Goal: Book appointment/travel/reservation

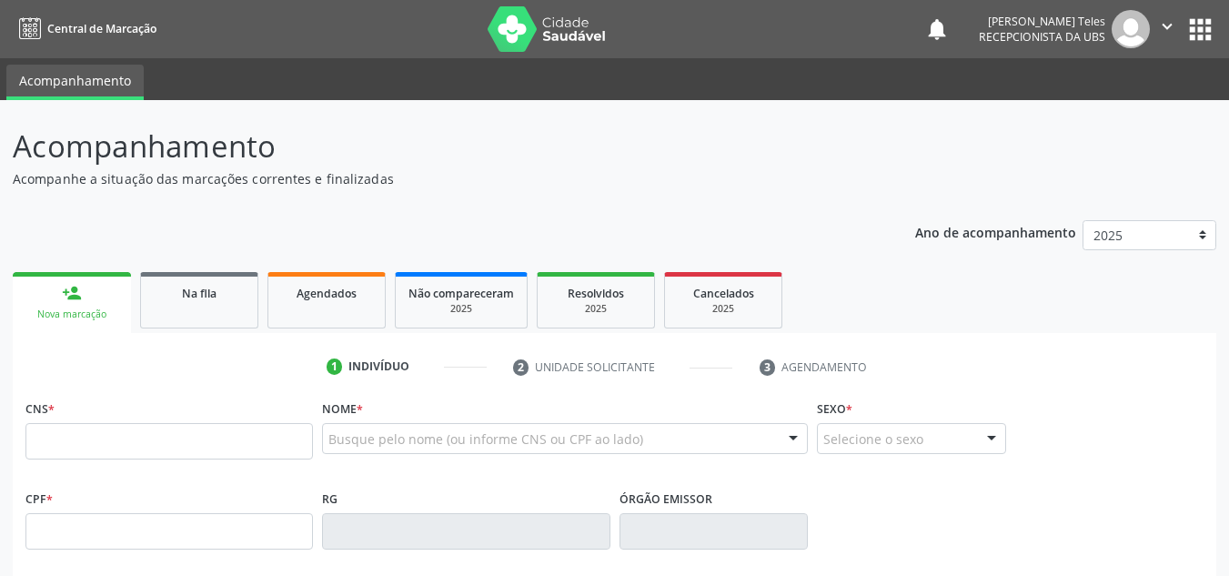
click at [154, 449] on input "text" at bounding box center [168, 441] width 287 height 36
type input "709 6076 8013 5870"
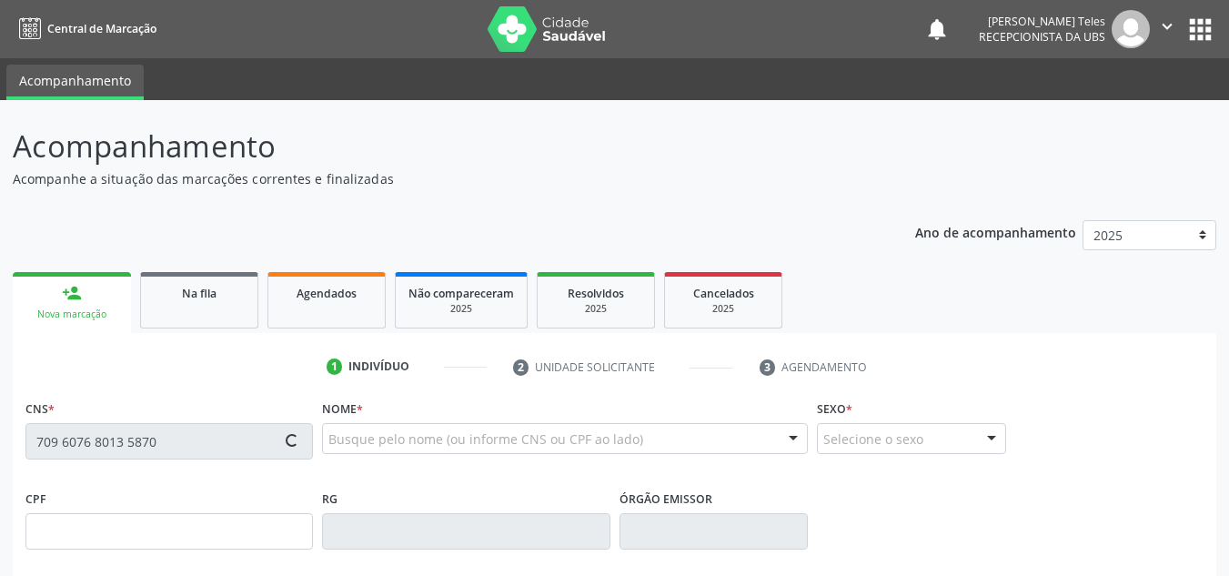
type input "407.885.045-68"
type input "25[DATE]"
type input "[PERSON_NAME]"
type input "[PHONE_NUMBER]"
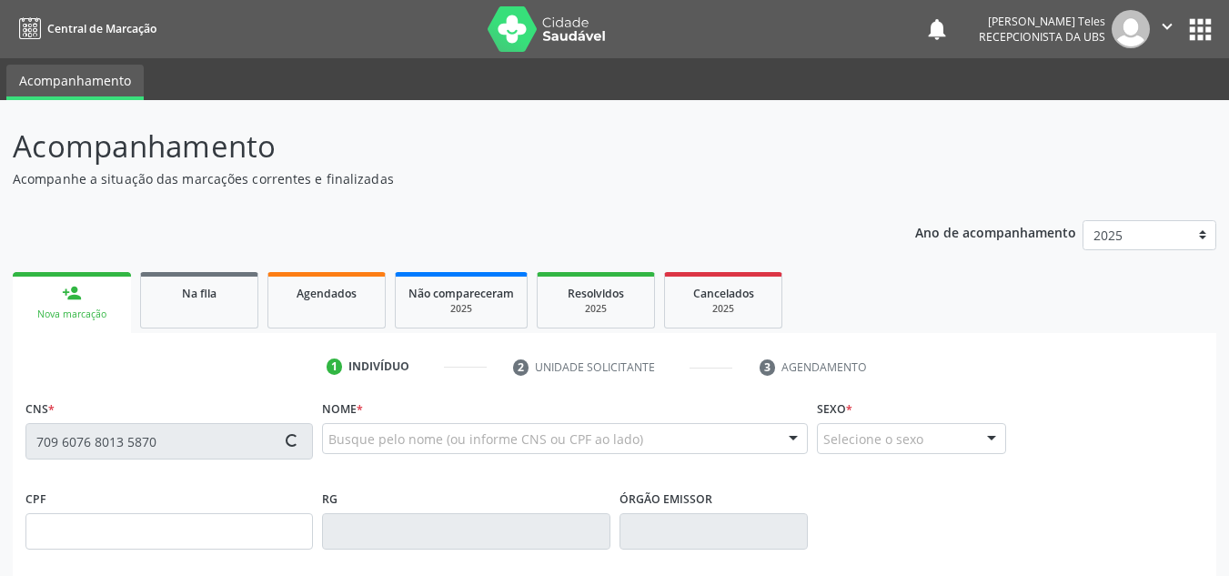
type input "863.997.565-53"
type input "S/N"
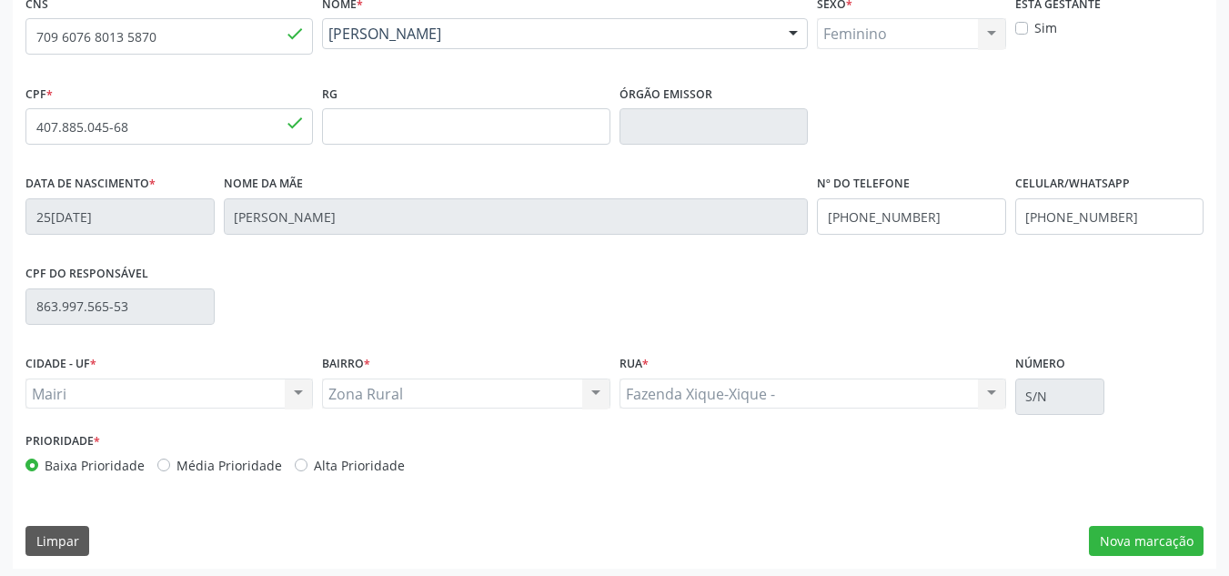
scroll to position [410, 0]
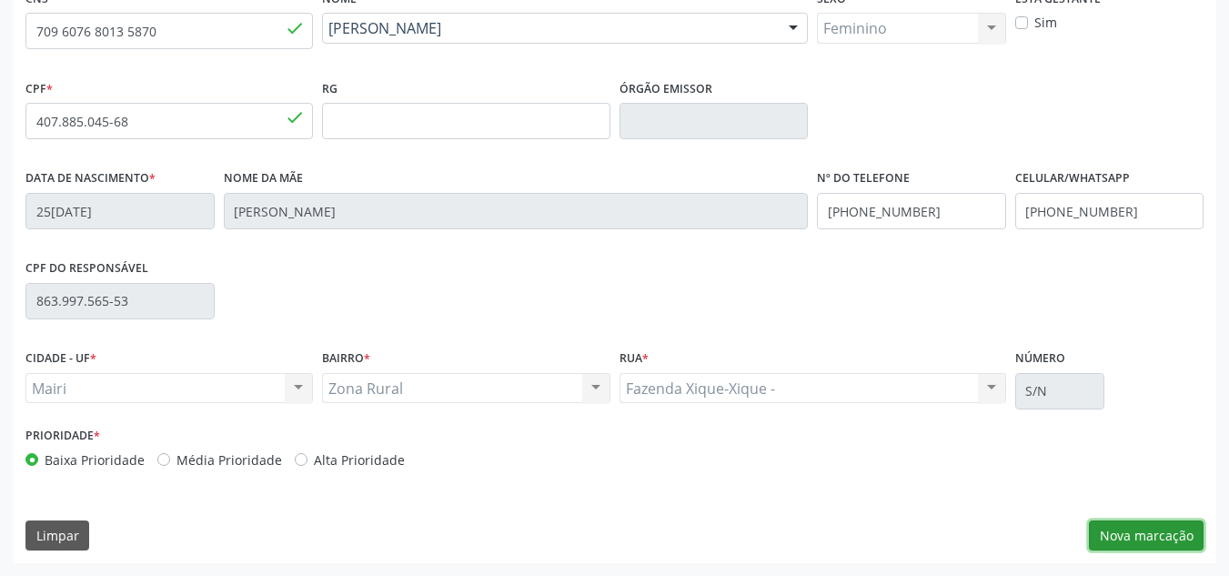
click at [1148, 542] on button "Nova marcação" at bounding box center [1146, 535] width 115 height 31
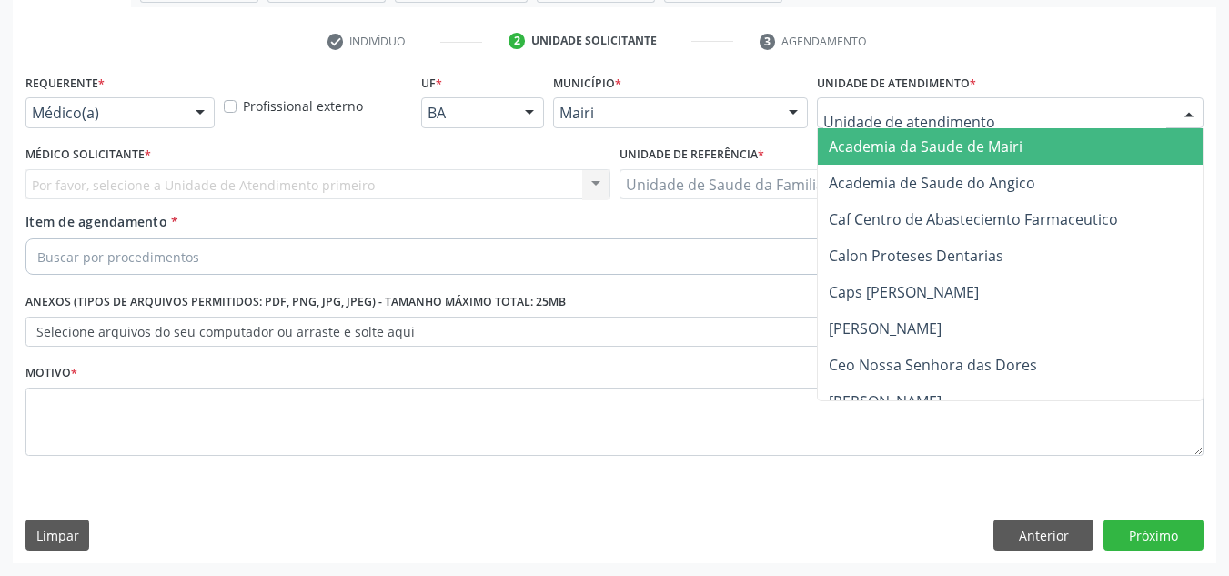
type input "j"
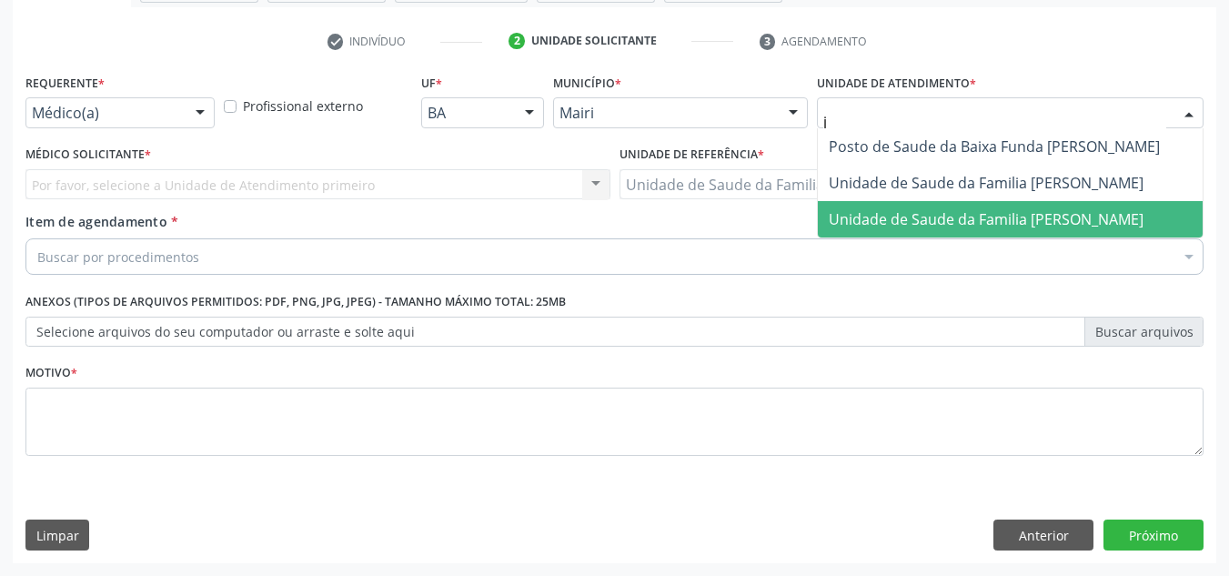
click at [939, 203] on span "Unidade de Saude da Familia [PERSON_NAME]" at bounding box center [1010, 219] width 385 height 36
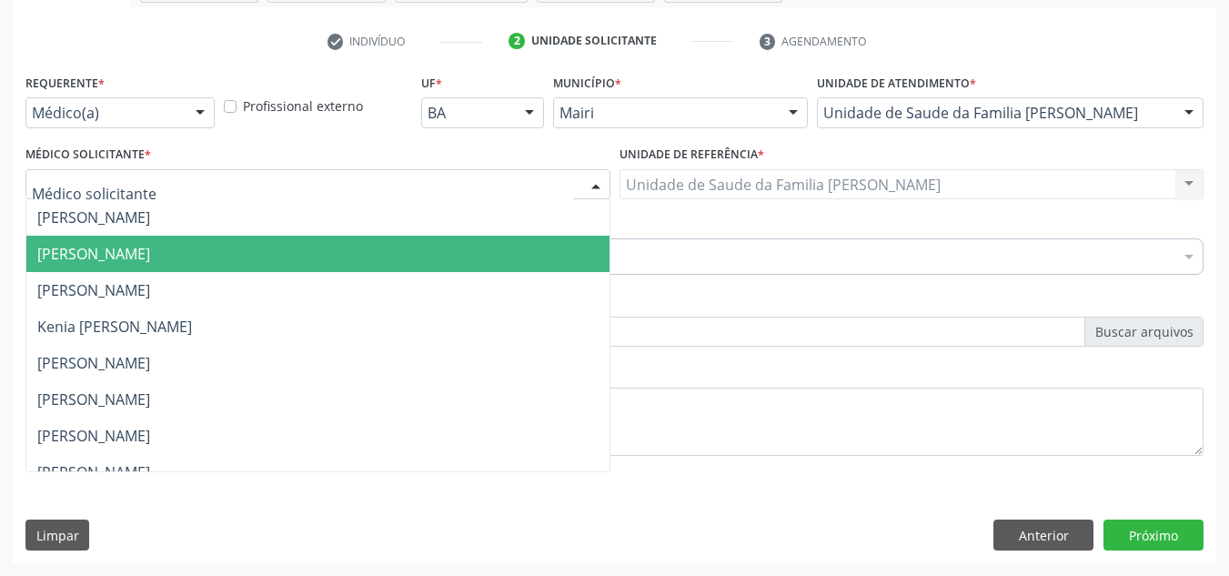
click at [145, 240] on span "[PERSON_NAME]" at bounding box center [317, 254] width 583 height 36
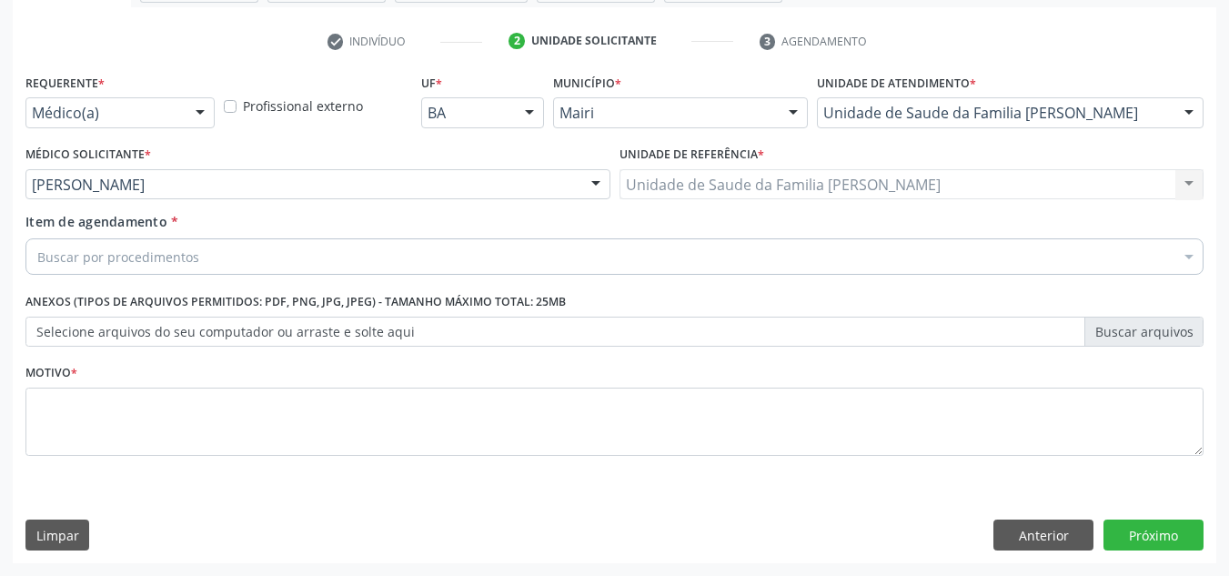
click at [199, 257] on div "Buscar por procedimentos" at bounding box center [614, 256] width 1178 height 36
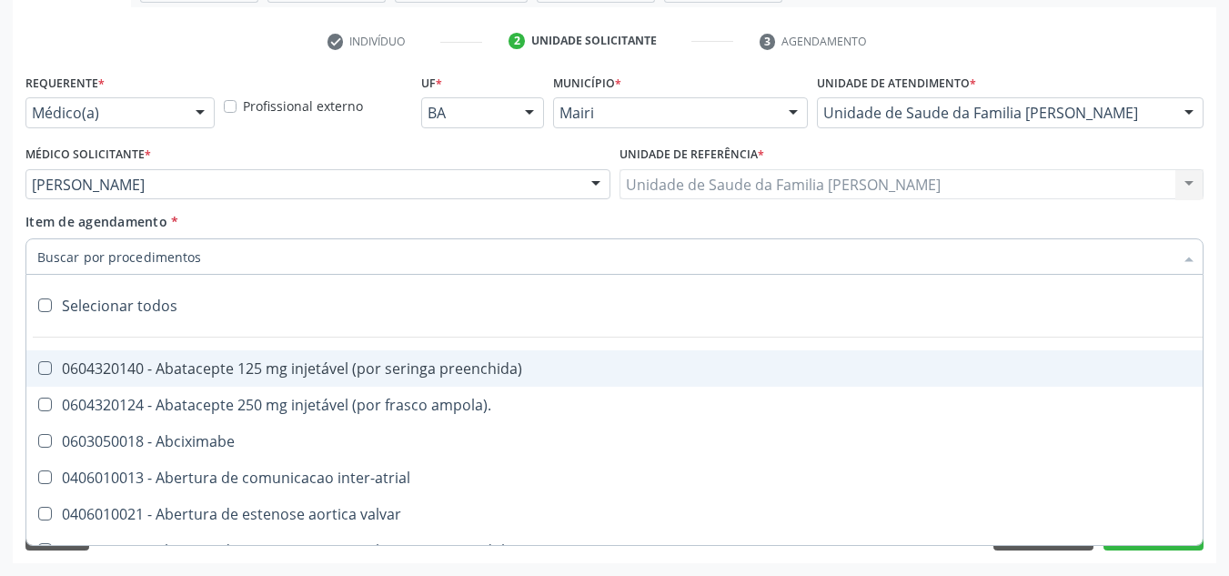
click at [196, 255] on input "Item de agendamento *" at bounding box center [605, 256] width 1136 height 36
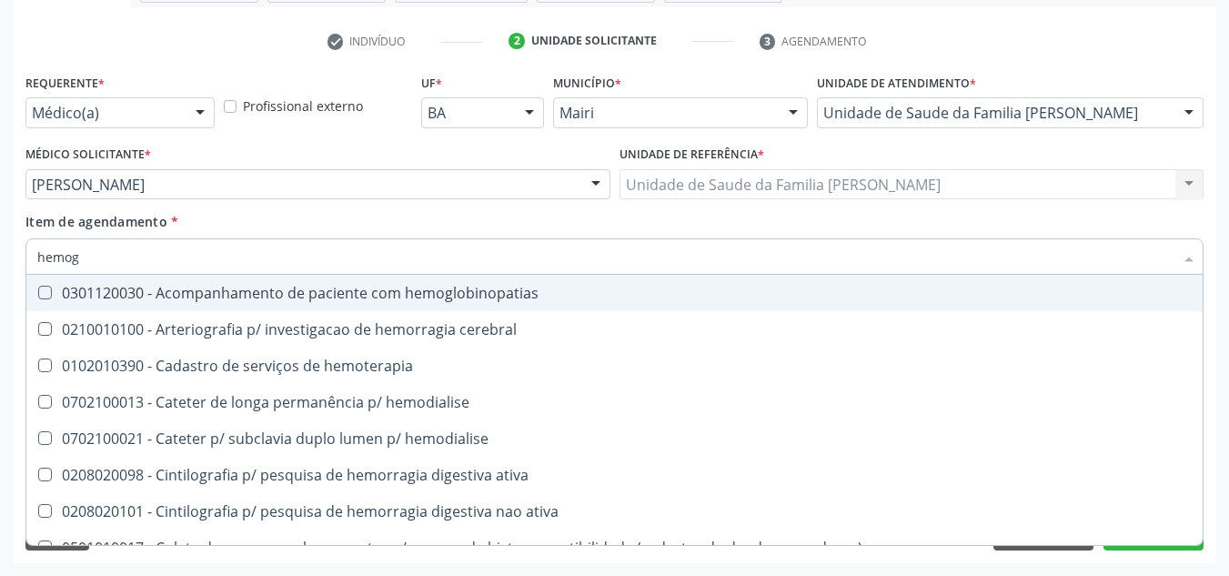
type input "hemogr"
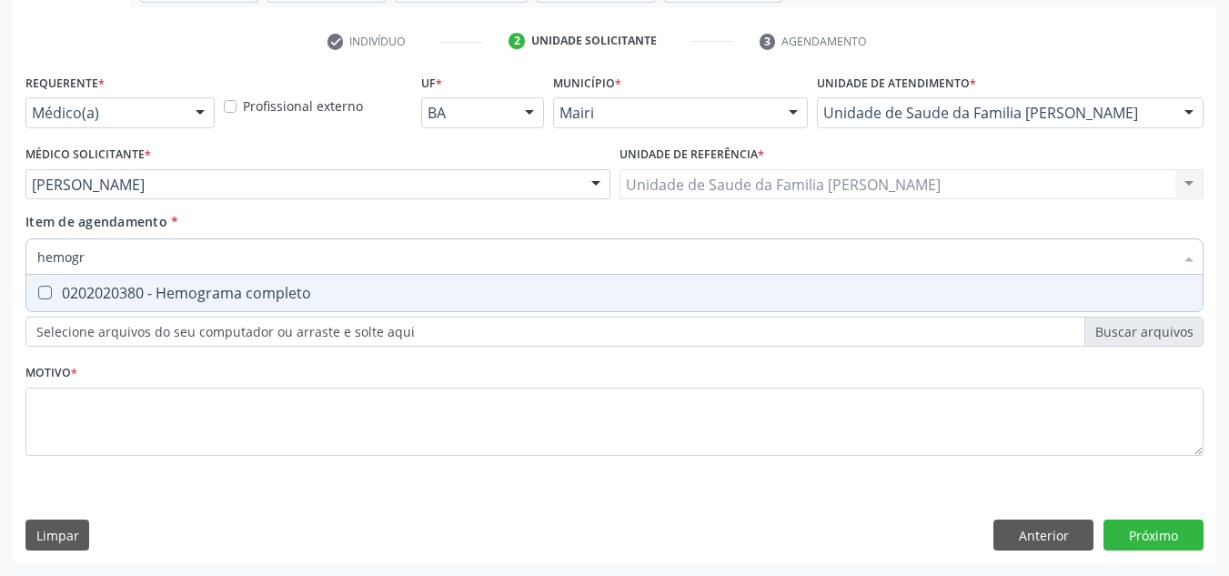
click at [203, 286] on div "0202020380 - Hemograma completo" at bounding box center [614, 293] width 1154 height 15
checkbox completo "true"
type input "hemog"
checkbox completo "false"
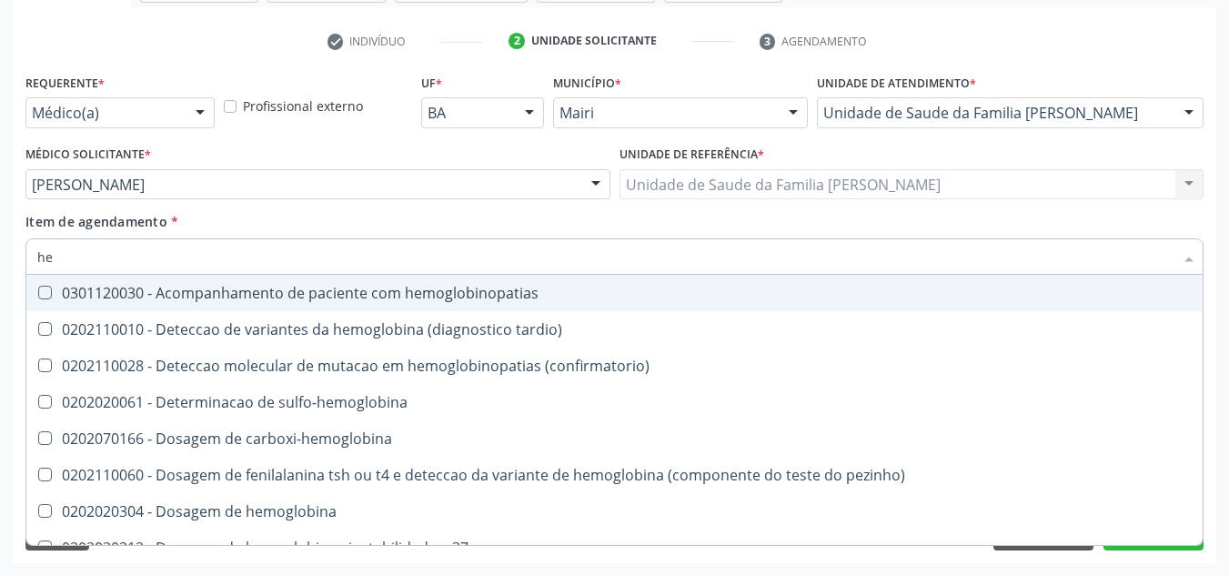
type input "h"
checkbox completo "false"
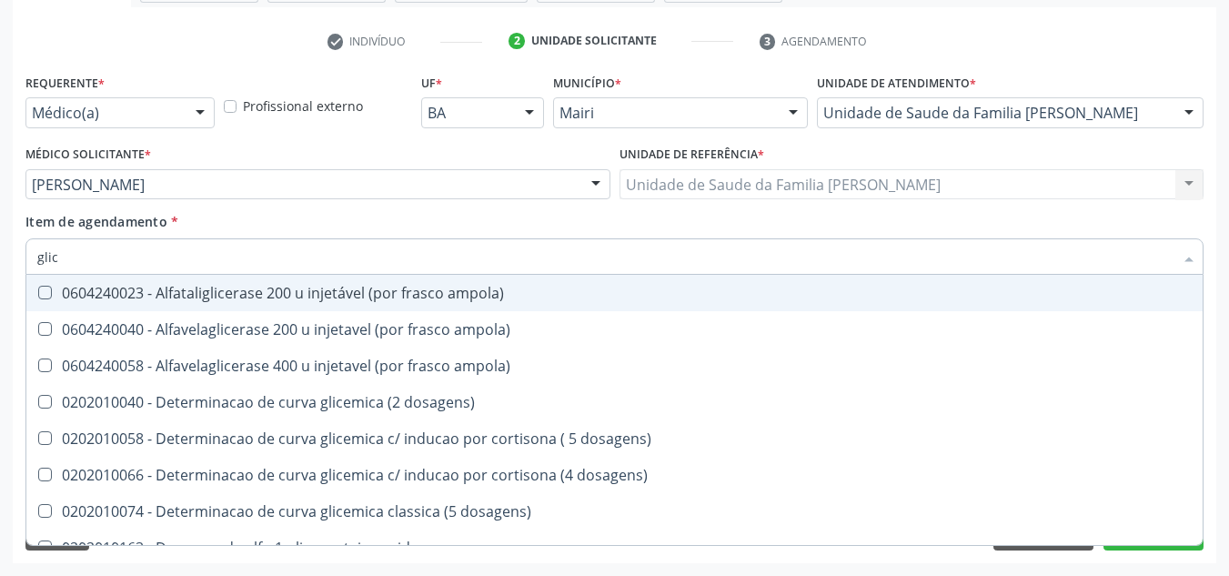
type input "glico"
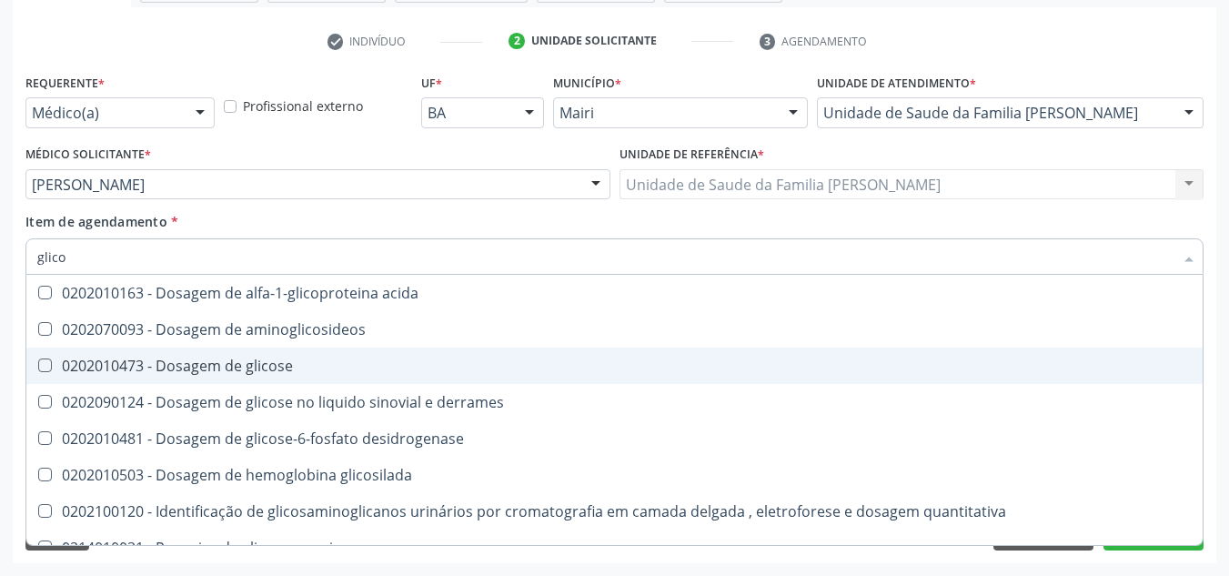
click at [186, 351] on span "0202010473 - Dosagem de glicose" at bounding box center [614, 366] width 1176 height 36
checkbox glicose "true"
type input "glic"
checkbox glicose "false"
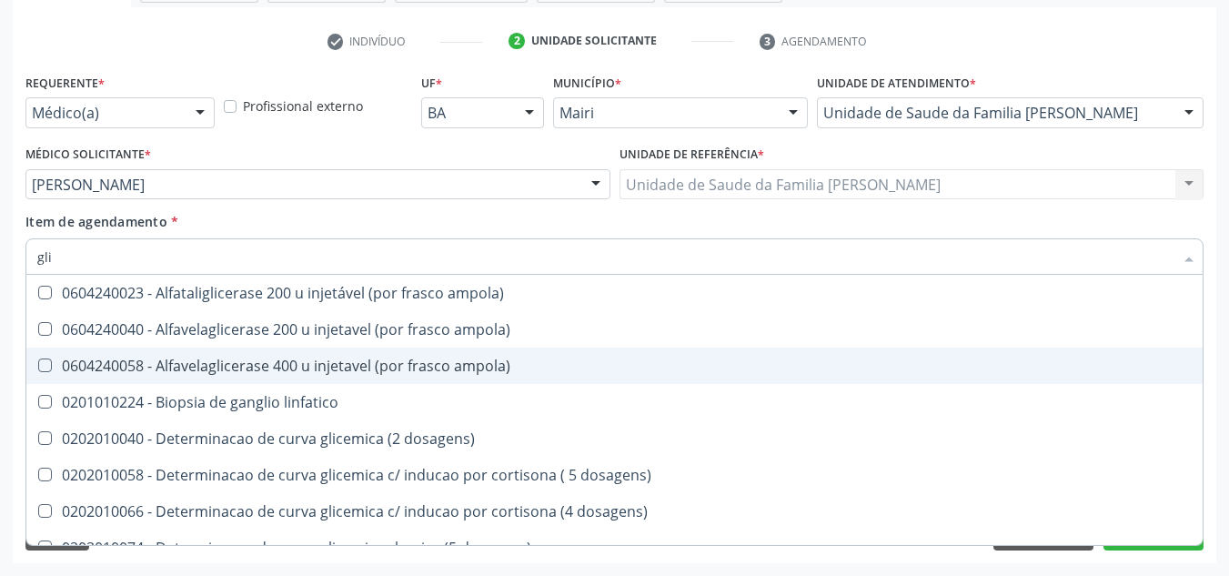
type input "gl"
checkbox glicose "false"
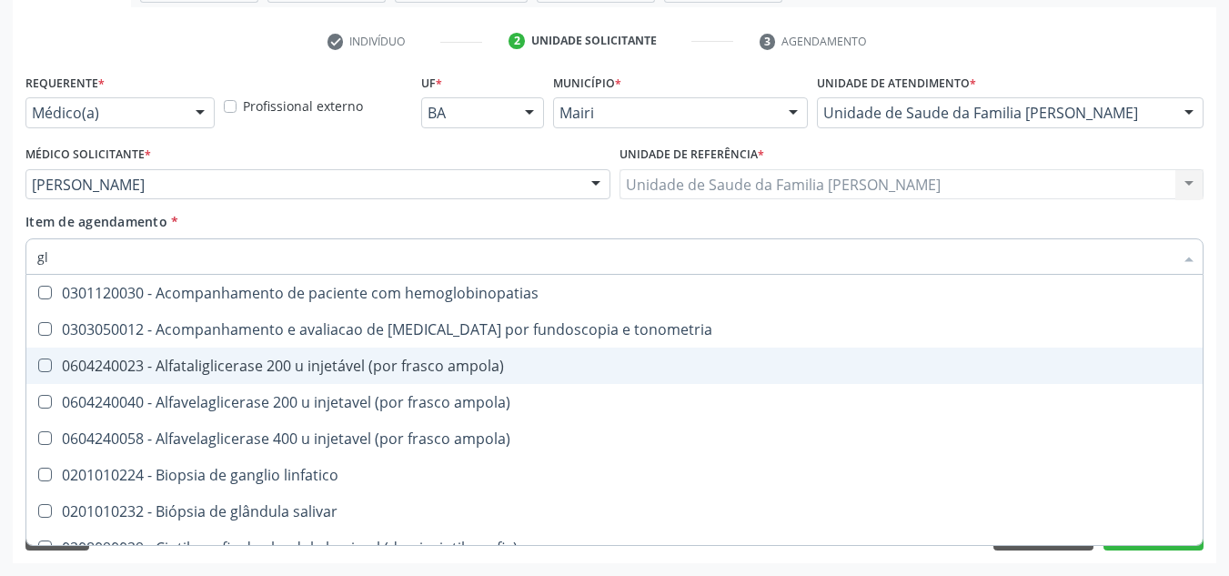
type input "g"
checkbox glicose "false"
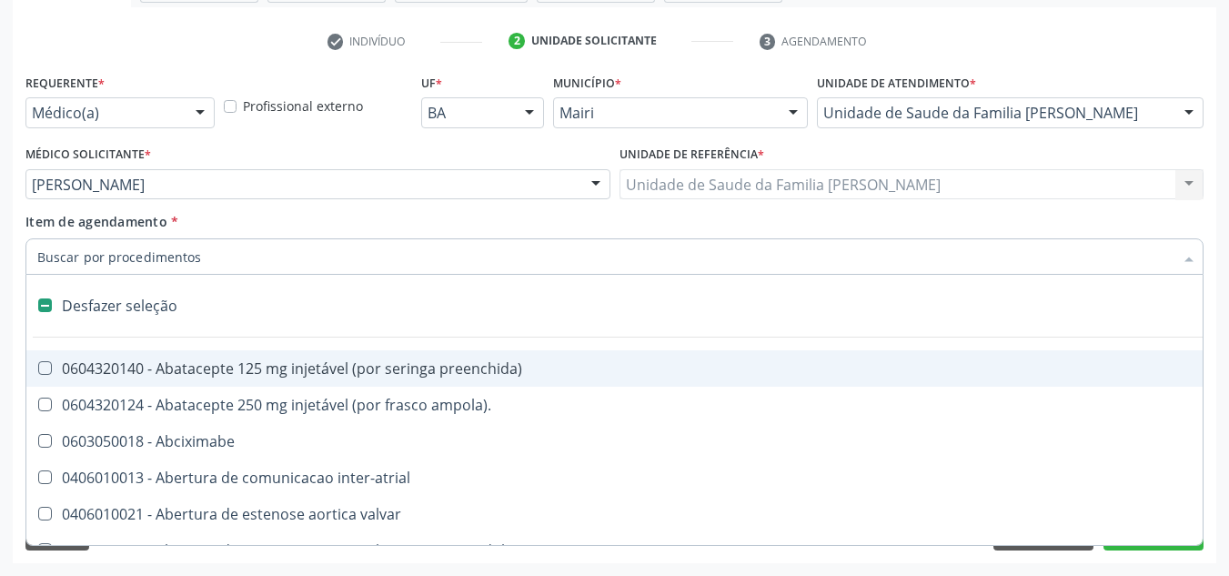
type input "h"
checkbox joelho "true"
type input "he"
checkbox link "true"
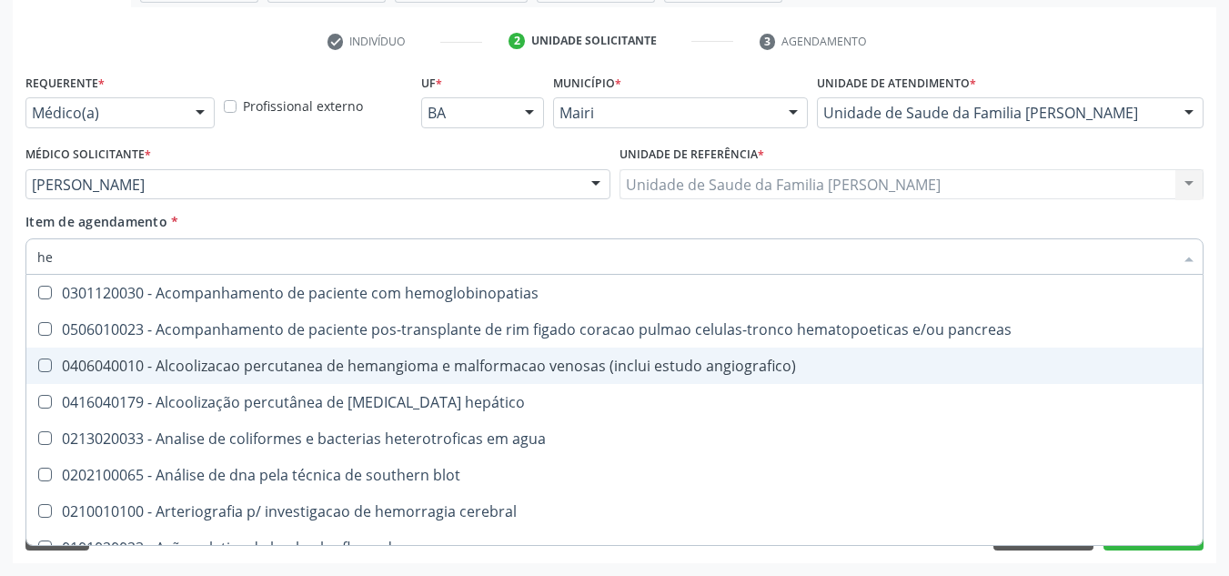
type input "hem"
checkbox transplante "true"
checkbox completo "false"
type input "hemo"
checkbox retro-retal "true"
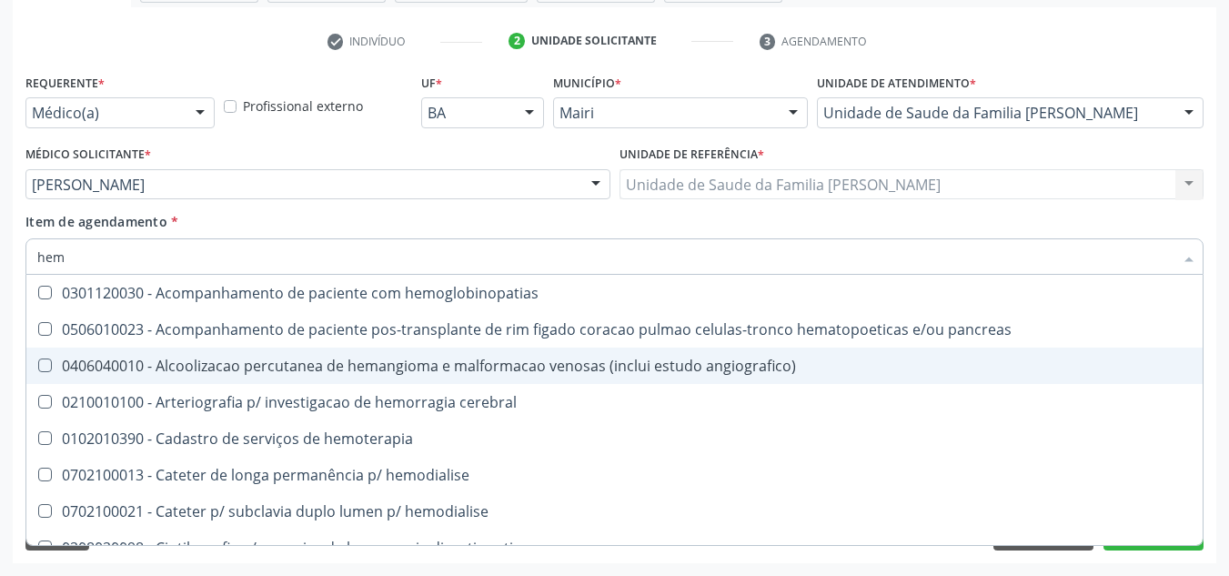
checkbox completo "false"
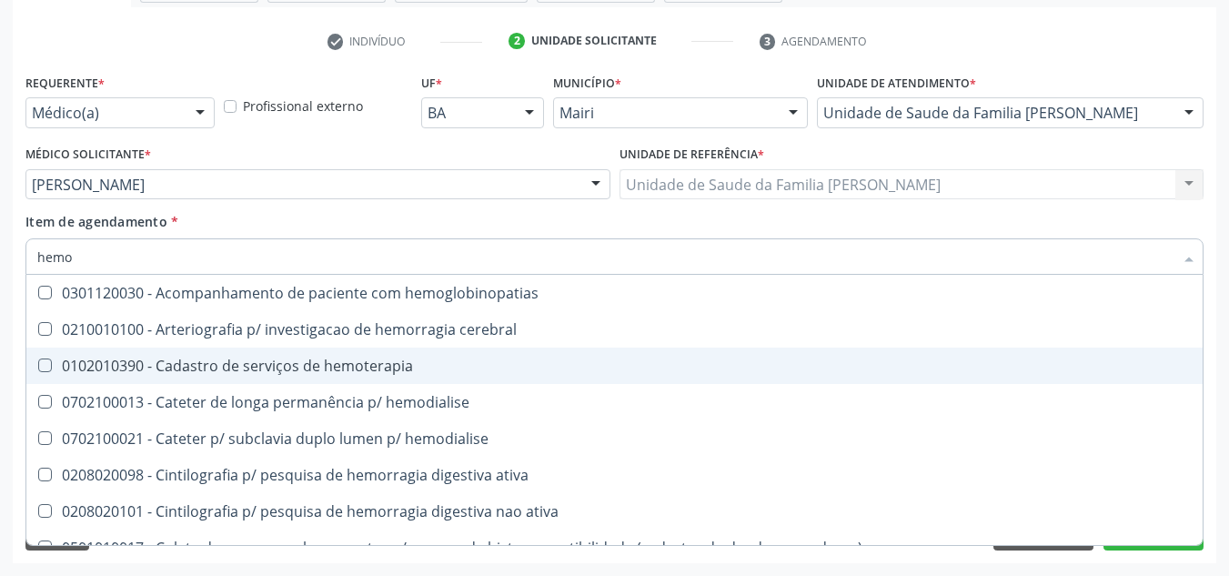
type input "hemog"
checkbox carboxi-hemoglobina "true"
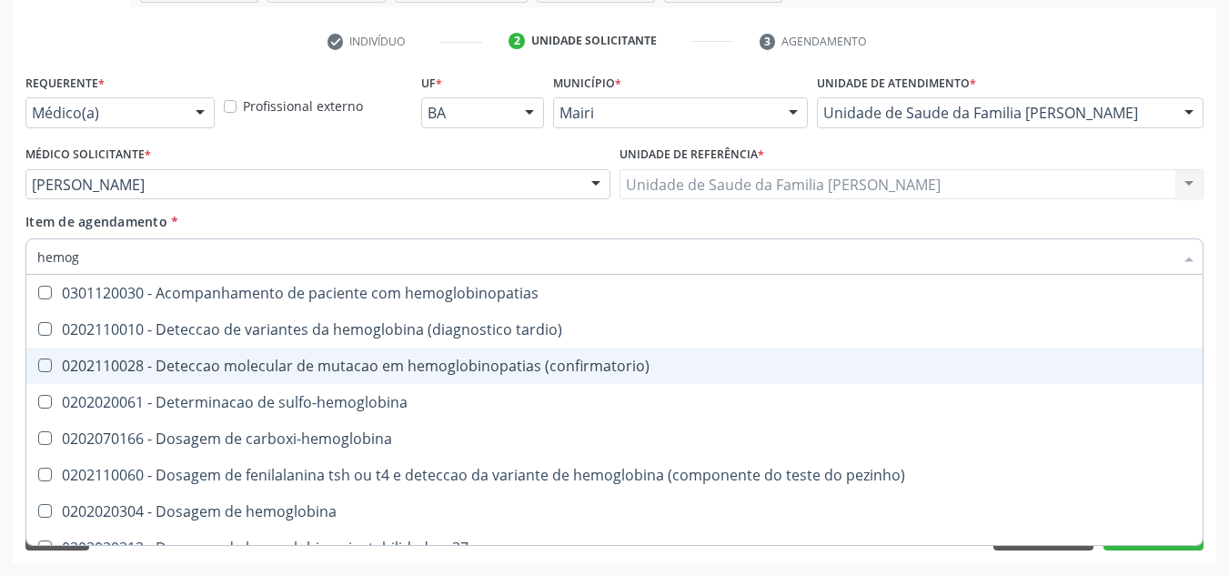
type input "hemogl"
checkbox completo "false"
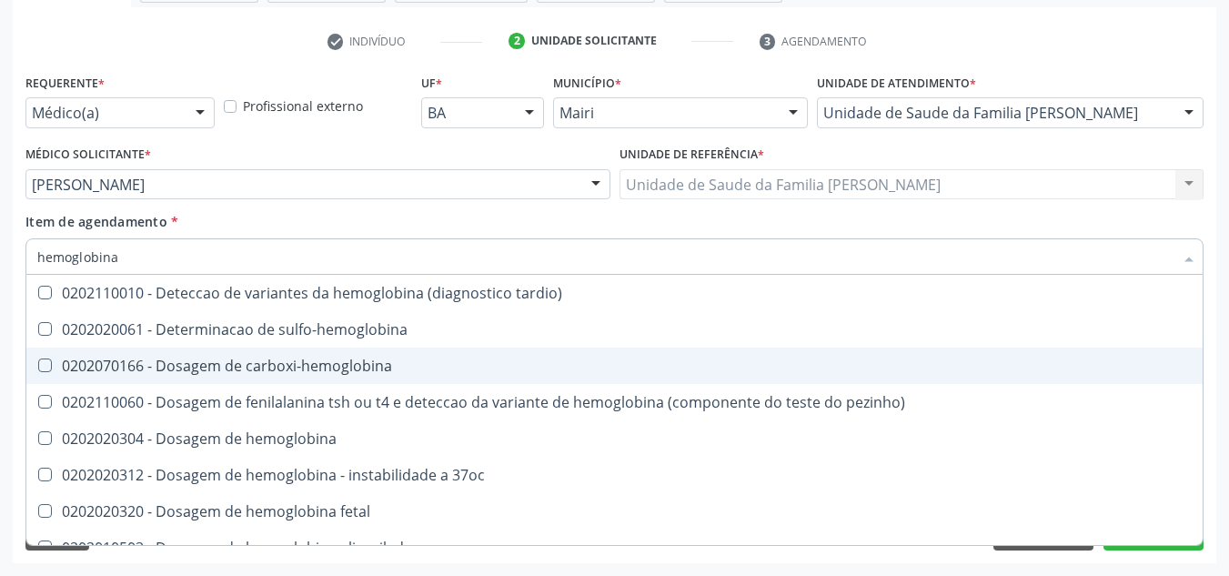
type input "hemoglobina"
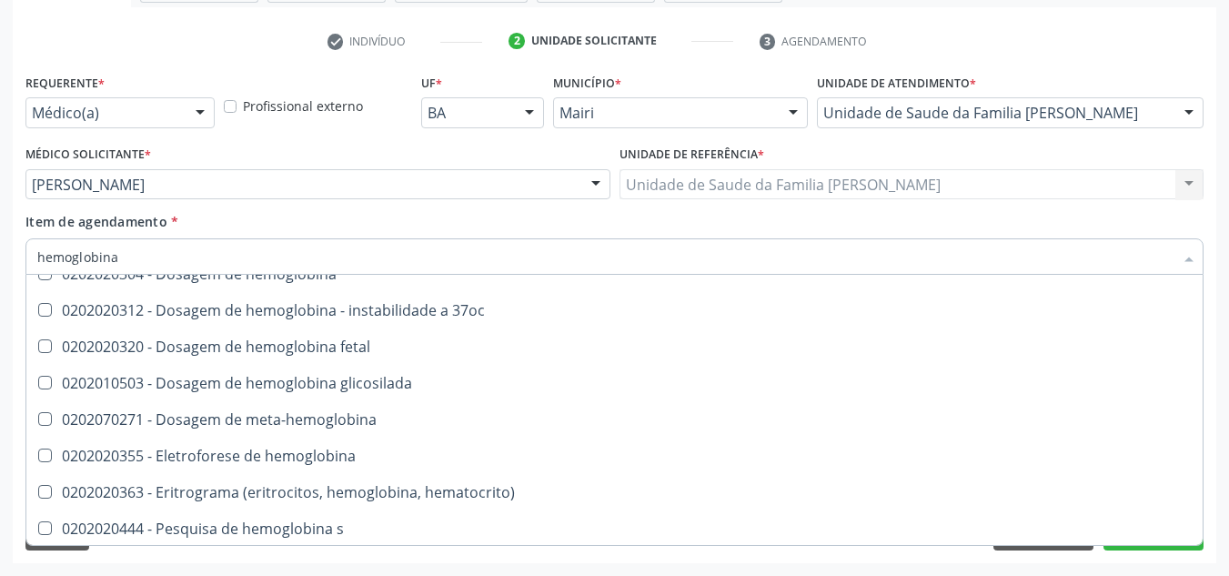
scroll to position [166, 0]
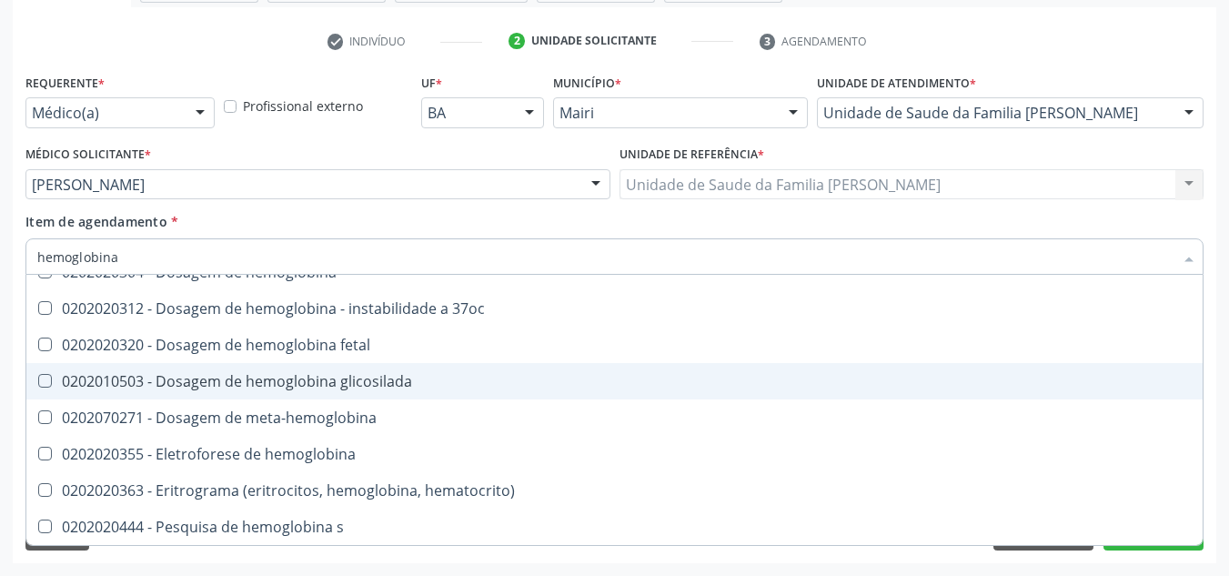
click at [243, 378] on div "0202010503 - Dosagem de hemoglobina glicosilada" at bounding box center [614, 381] width 1154 height 15
checkbox glicosilada "true"
type input "h"
checkbox glicosilada "false"
checkbox hemoglobina "false"
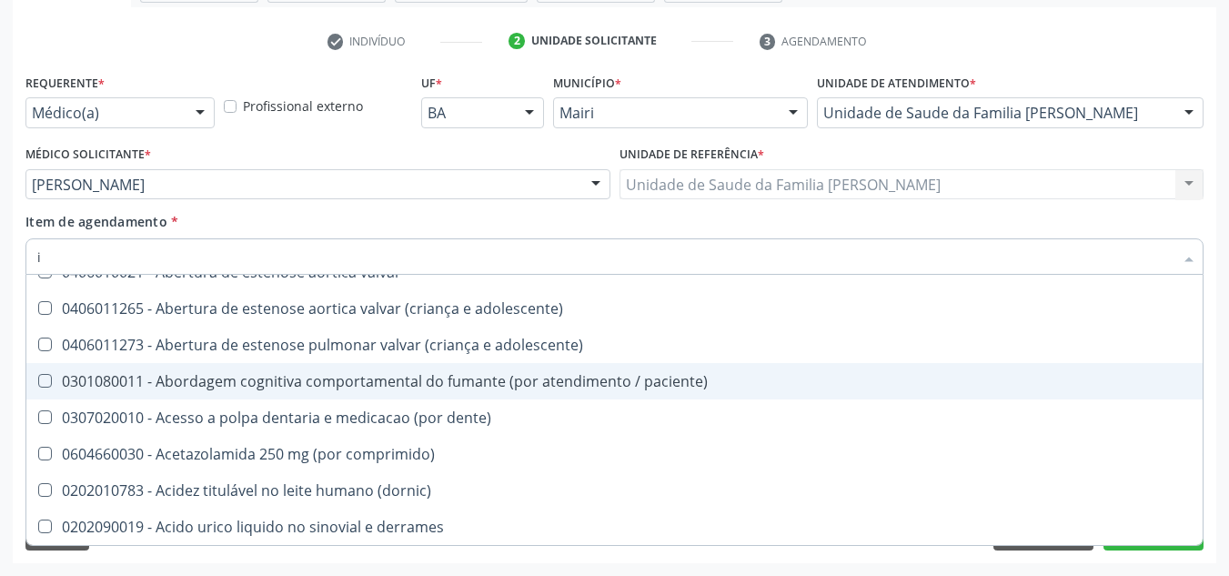
type input "in"
checkbox \(hanseniase\) "true"
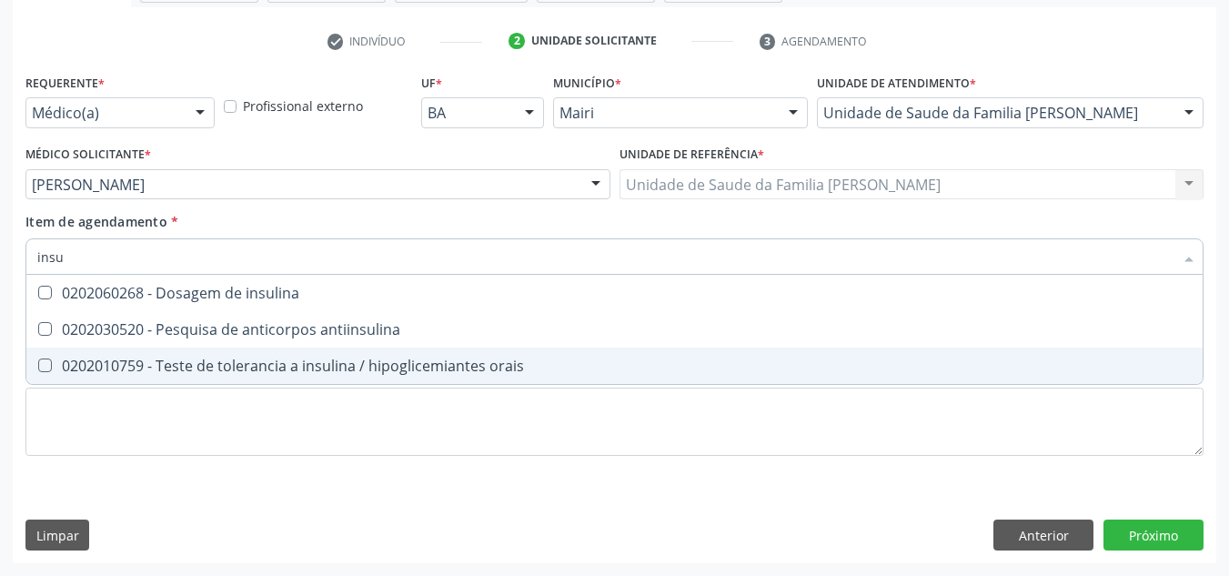
type input "insul"
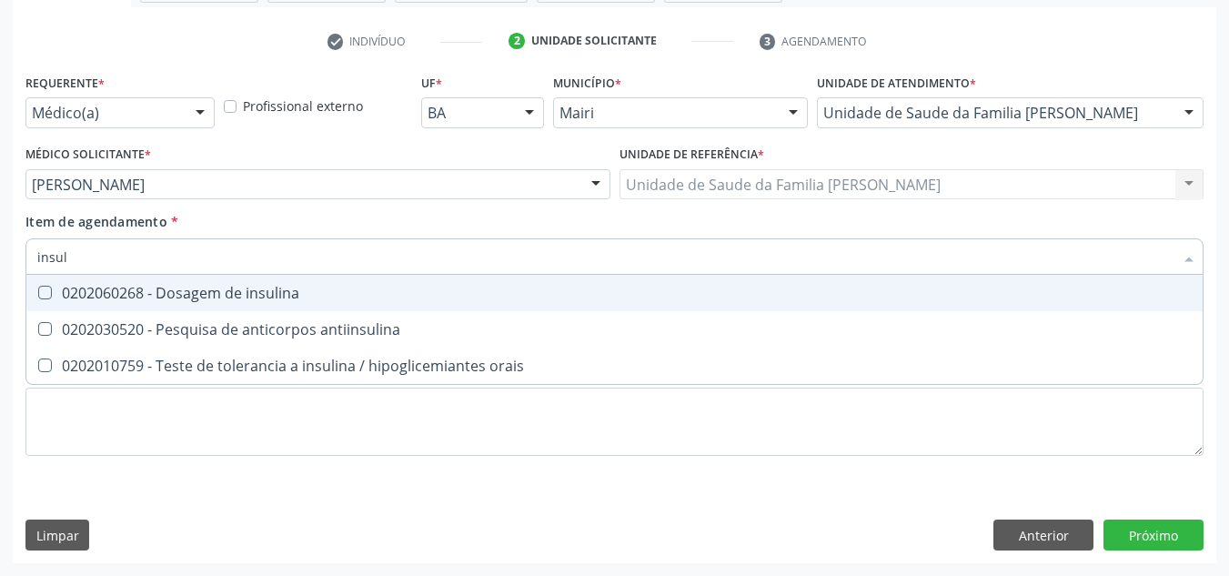
click at [251, 297] on div "0202060268 - Dosagem de insulina" at bounding box center [614, 293] width 1154 height 15
checkbox insulina "true"
type input "insu"
checkbox insulina "false"
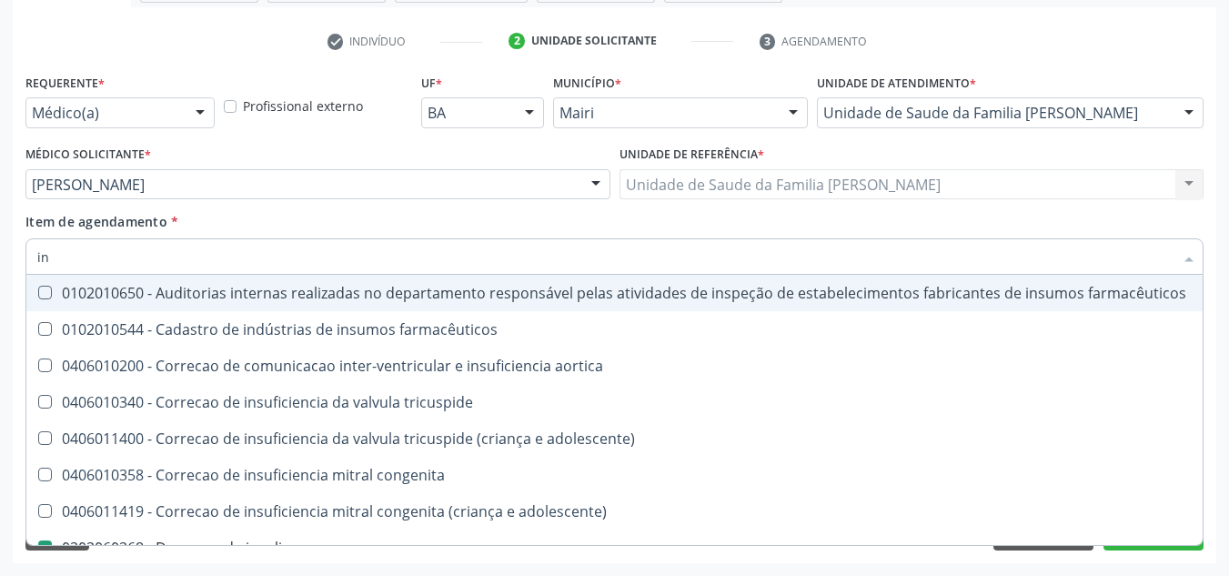
type input "i"
checkbox insulina "false"
checkbox cronica "false"
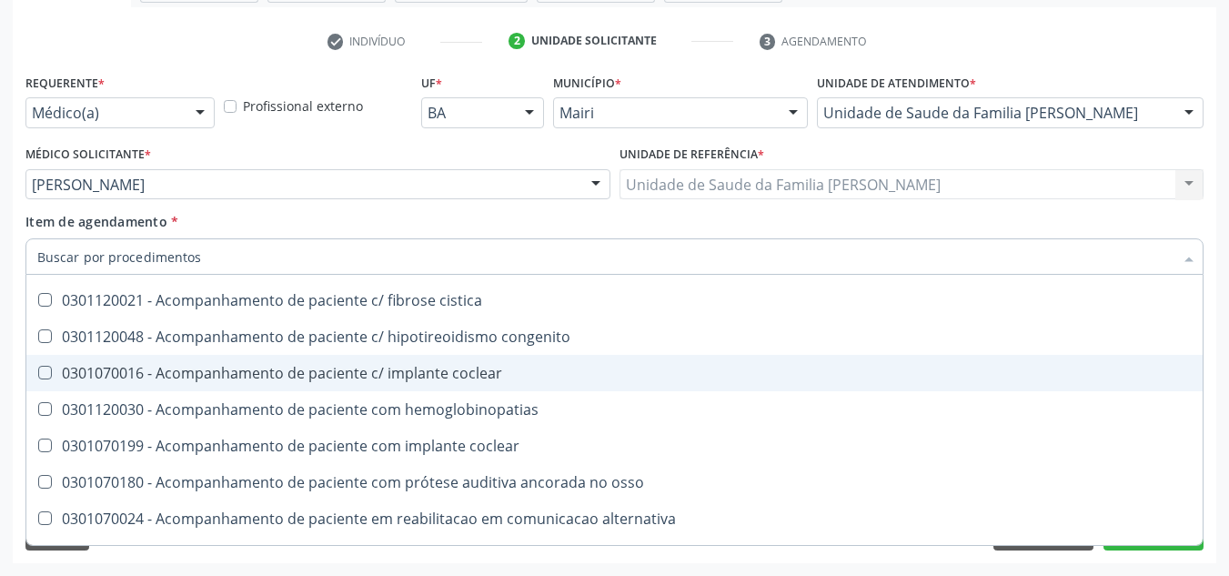
scroll to position [910, 0]
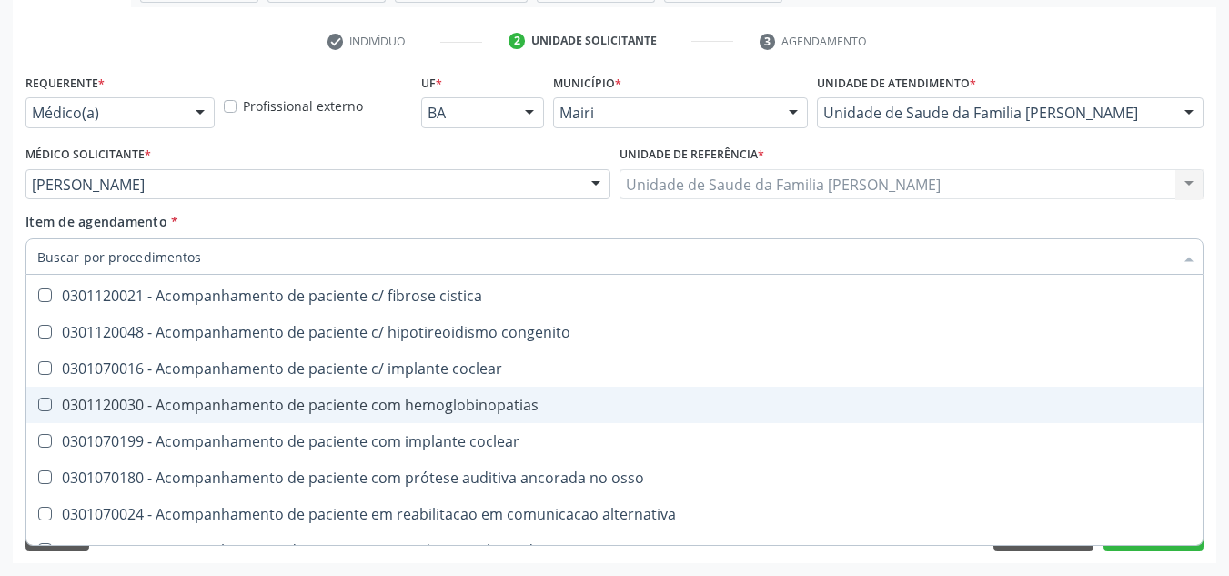
click at [1206, 481] on div "Motivo *" at bounding box center [614, 420] width 1187 height 122
checkbox ampola\)\ "true"
checkbox Abciximabe "true"
checkbox inter-atrial "true"
checkbox valvar "true"
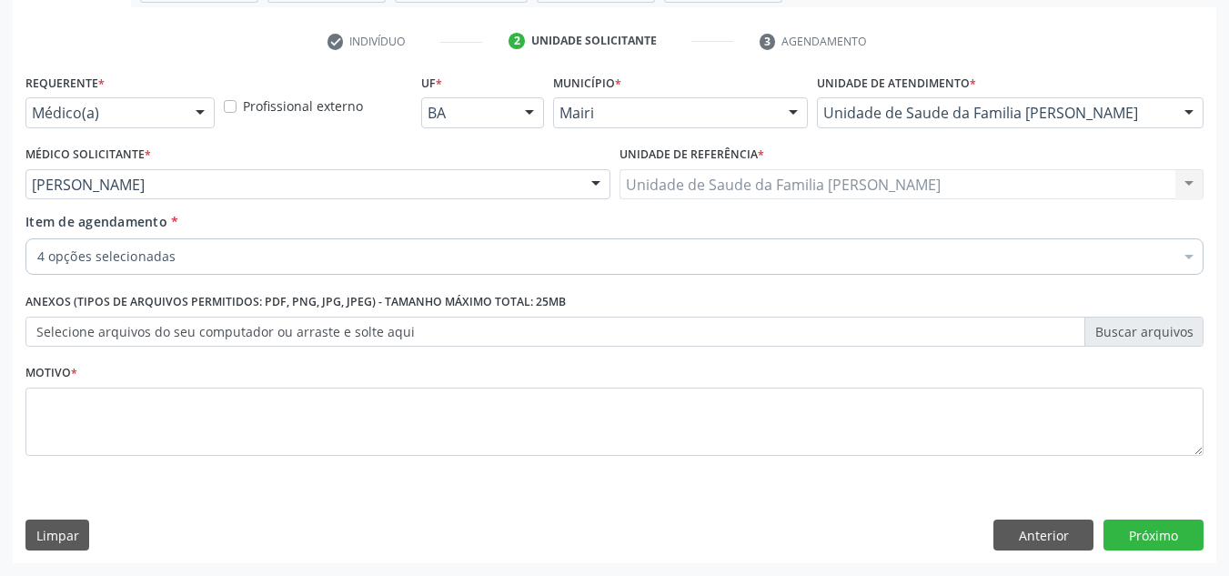
scroll to position [0, 0]
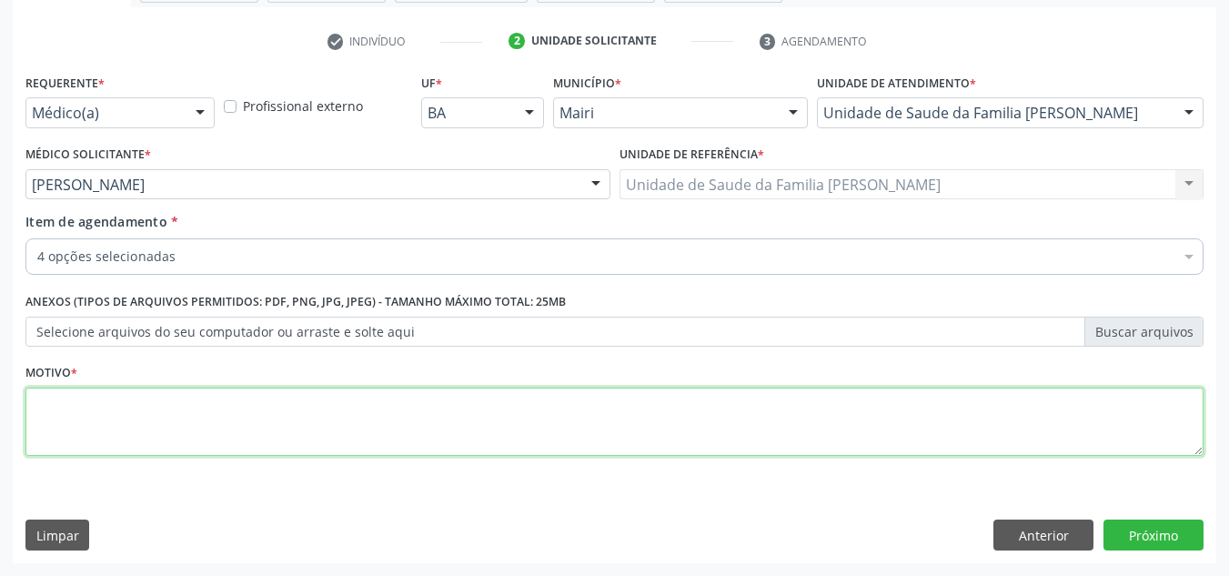
click at [57, 427] on textarea at bounding box center [614, 422] width 1178 height 69
type textarea "avliacao"
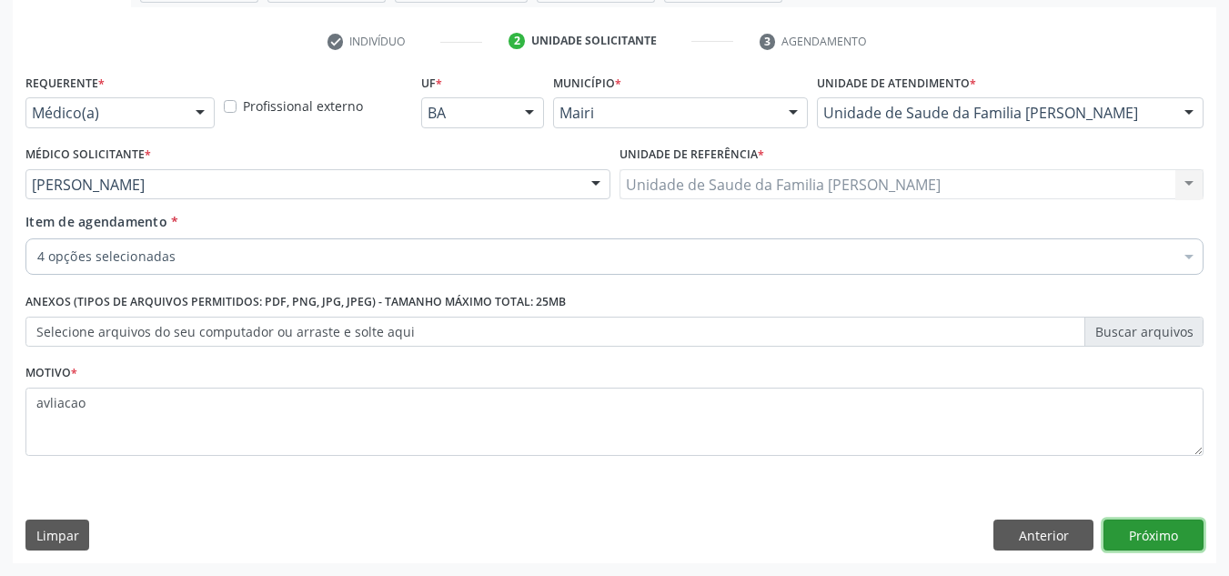
click at [1116, 526] on button "Próximo" at bounding box center [1154, 534] width 100 height 31
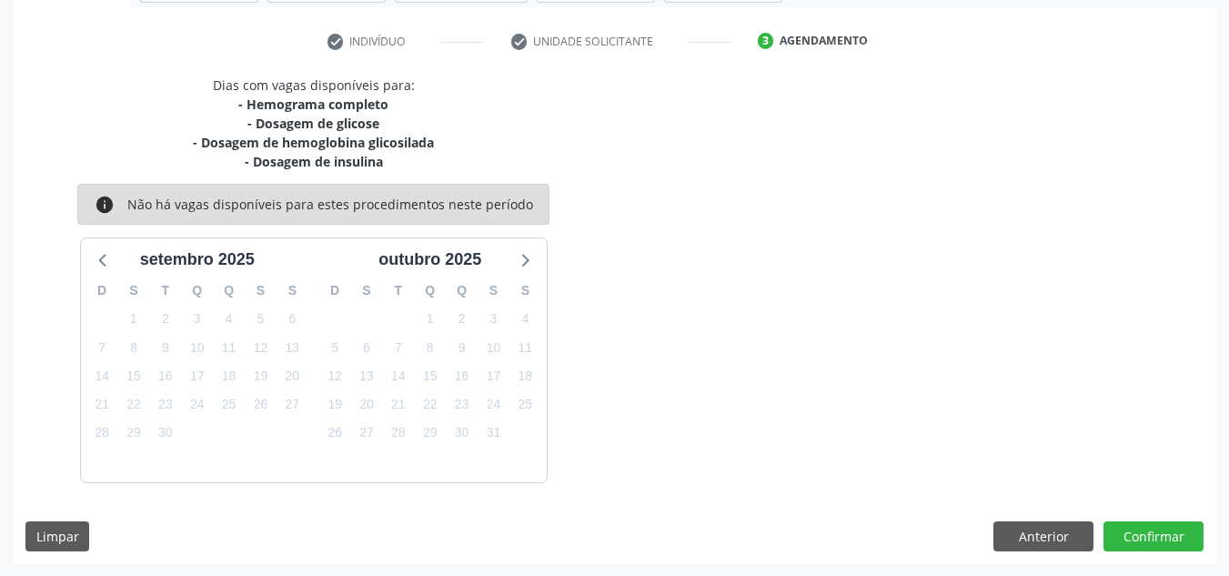
scroll to position [327, 0]
click at [1149, 530] on button "Confirmar" at bounding box center [1154, 535] width 100 height 31
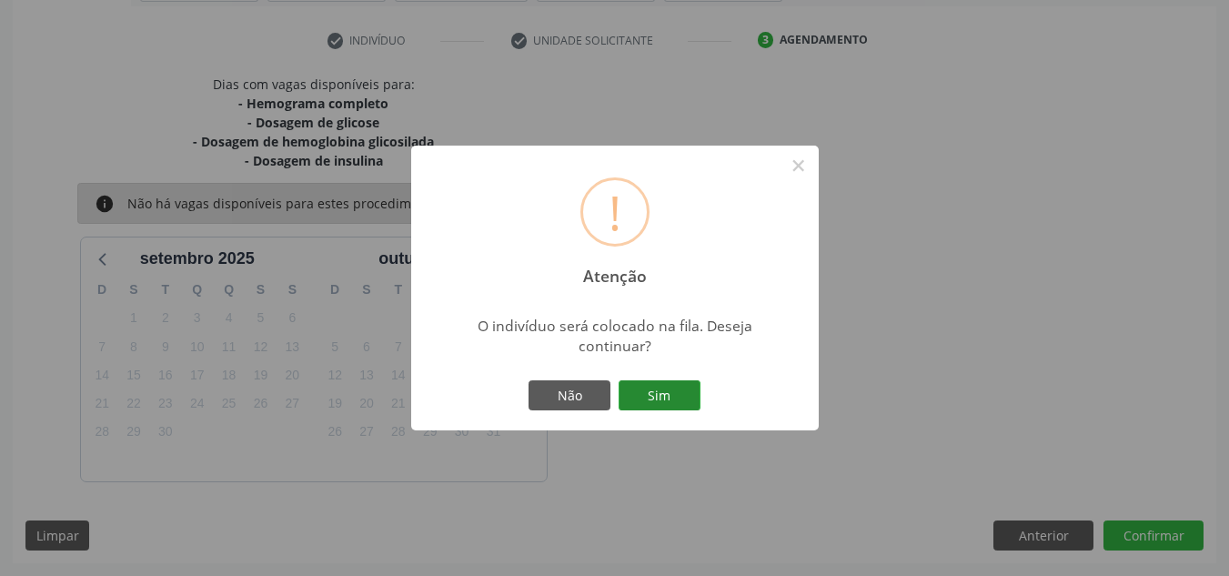
click at [633, 399] on button "Sim" at bounding box center [660, 395] width 82 height 31
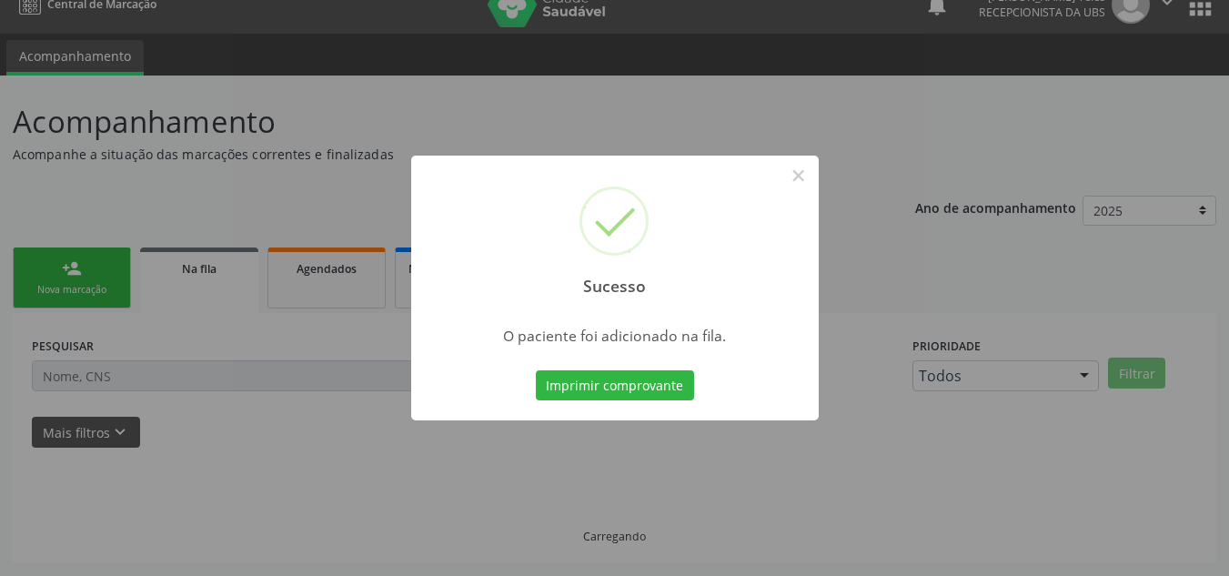
scroll to position [25, 0]
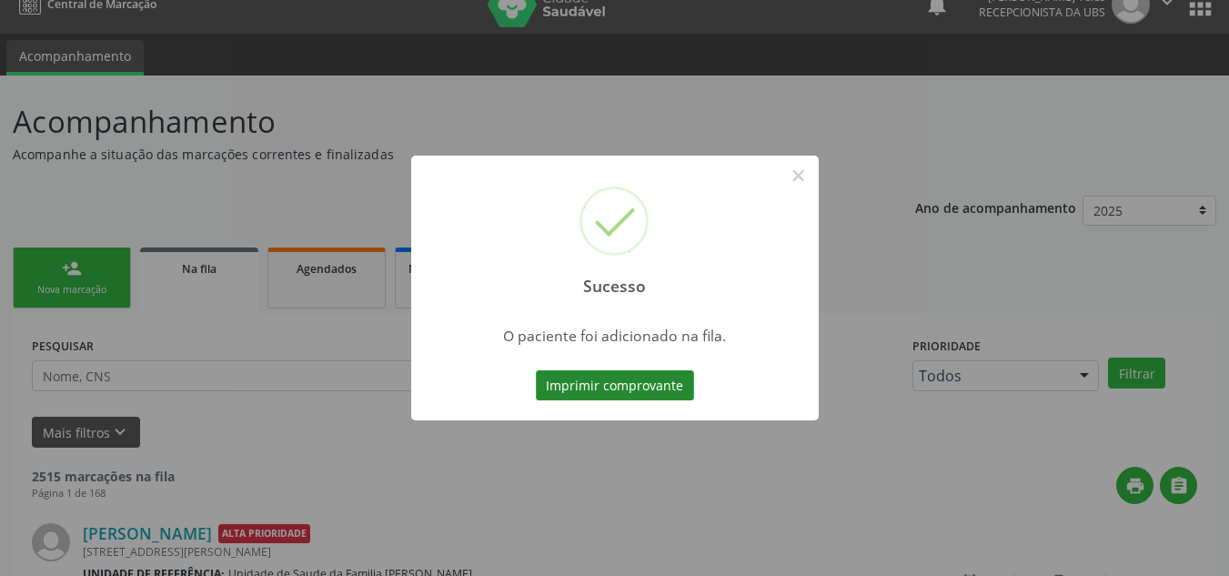
click at [626, 381] on button "Imprimir comprovante" at bounding box center [615, 385] width 158 height 31
